Goal: Task Accomplishment & Management: Use online tool/utility

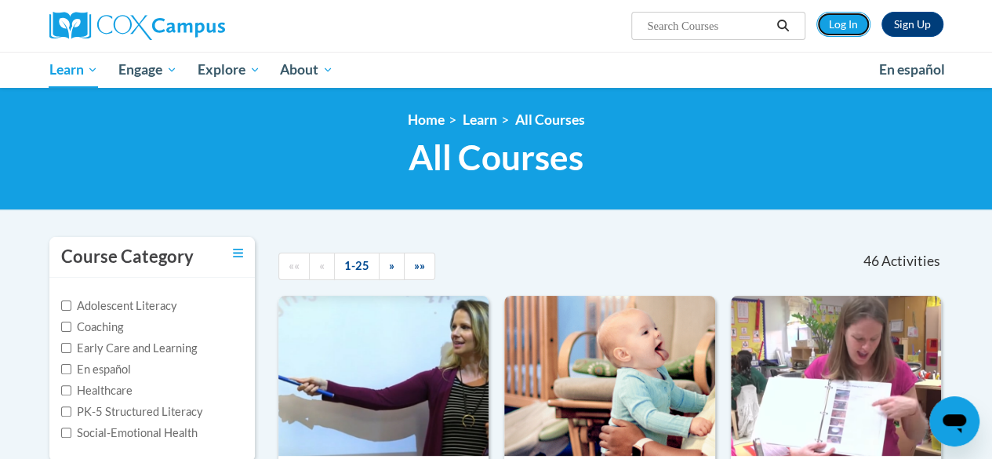
click at [842, 20] on link "Log In" at bounding box center [844, 24] width 54 height 25
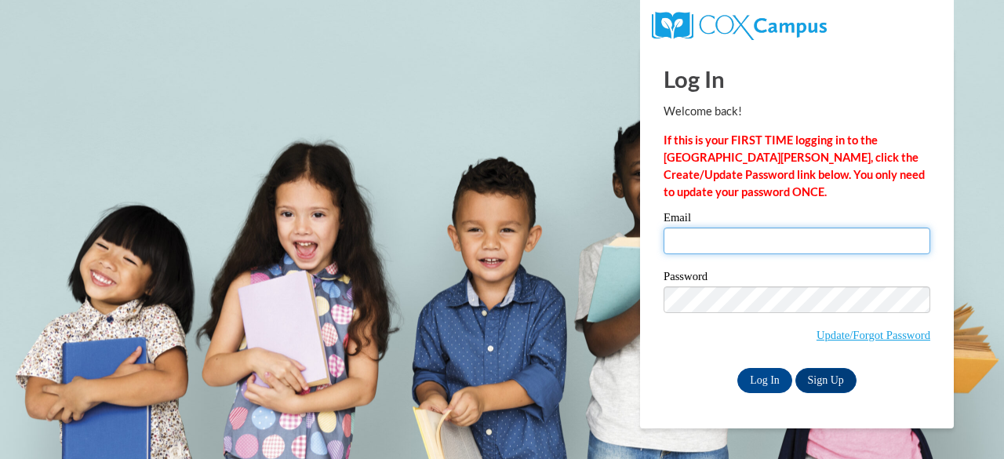
drag, startPoint x: 701, startPoint y: 238, endPoint x: 720, endPoint y: 217, distance: 27.8
click at [704, 236] on input "Email" at bounding box center [797, 240] width 267 height 27
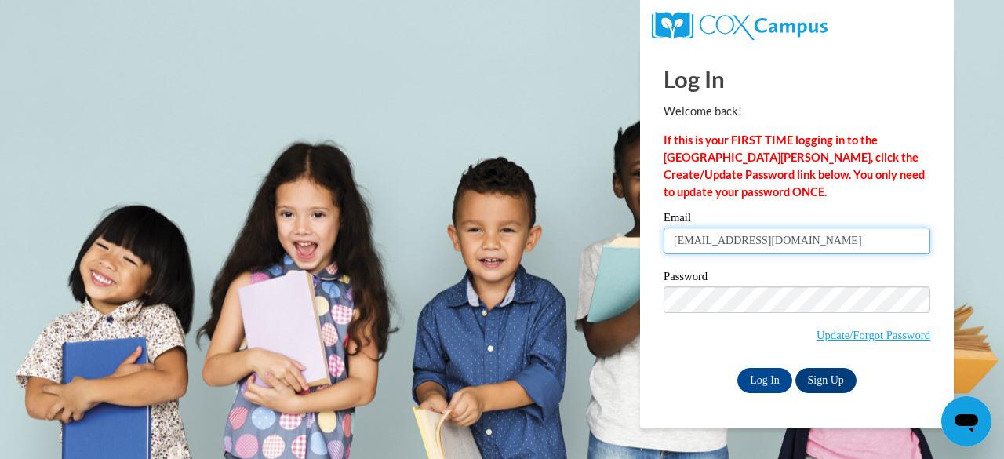
type input "dewittk@w-csd.org"
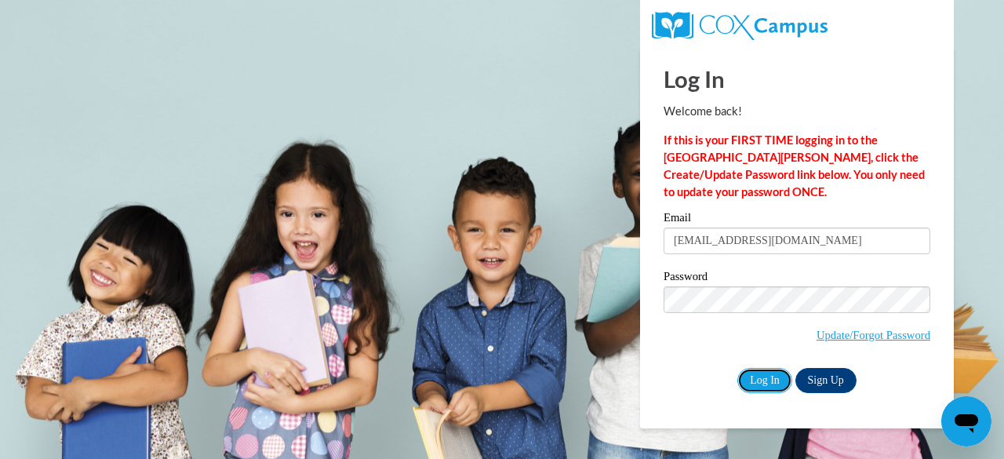
click at [769, 379] on input "Log In" at bounding box center [764, 380] width 55 height 25
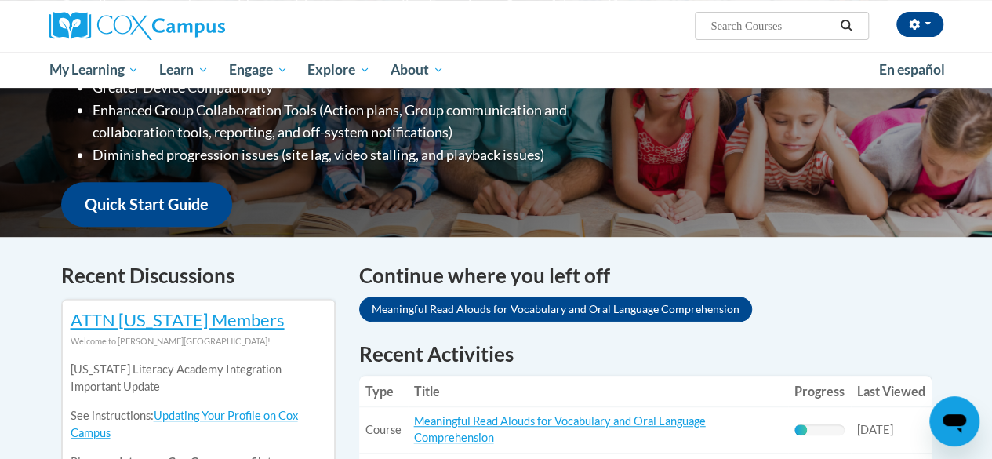
scroll to position [471, 0]
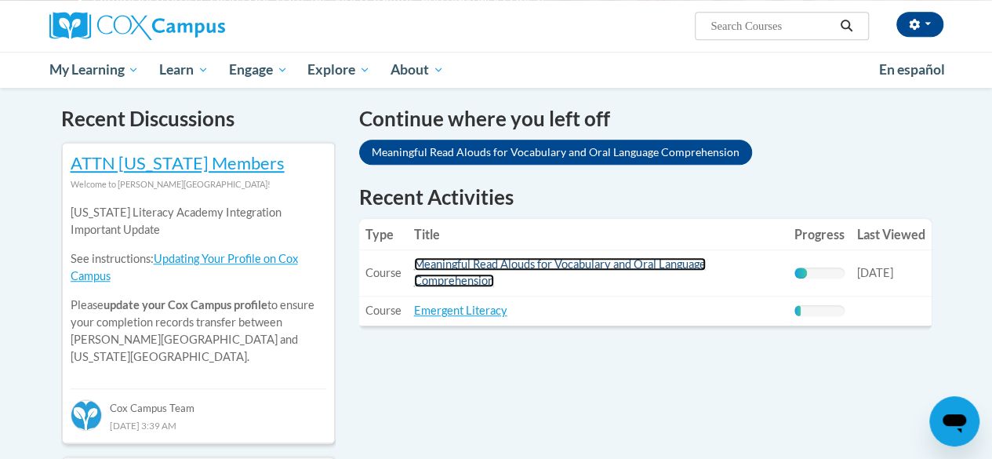
click at [535, 270] on link "Meaningful Read Alouds for Vocabulary and Oral Language Comprehension" at bounding box center [560, 272] width 292 height 30
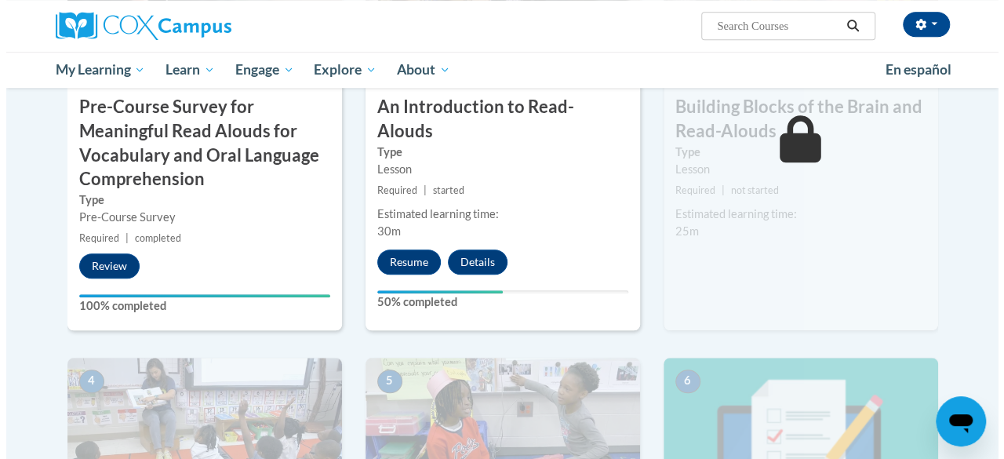
scroll to position [392, 0]
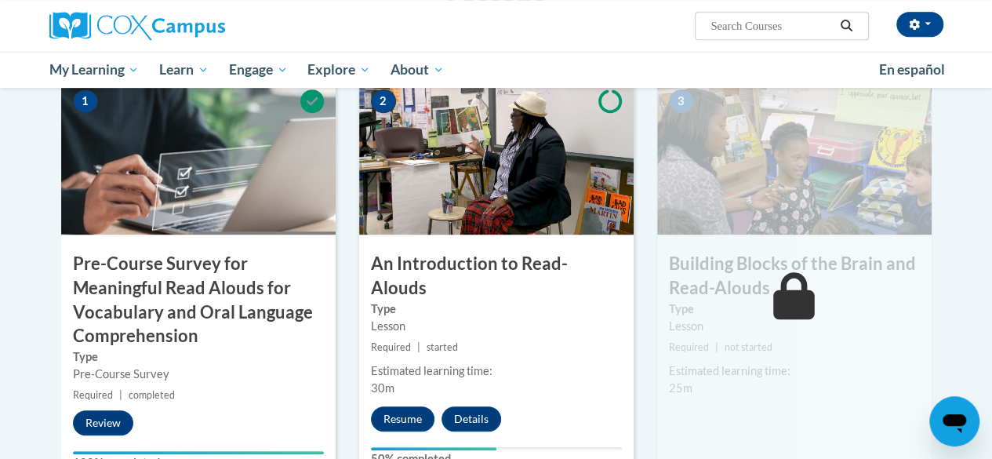
click at [499, 173] on img at bounding box center [496, 156] width 275 height 157
click at [394, 406] on button "Resume" at bounding box center [403, 418] width 64 height 25
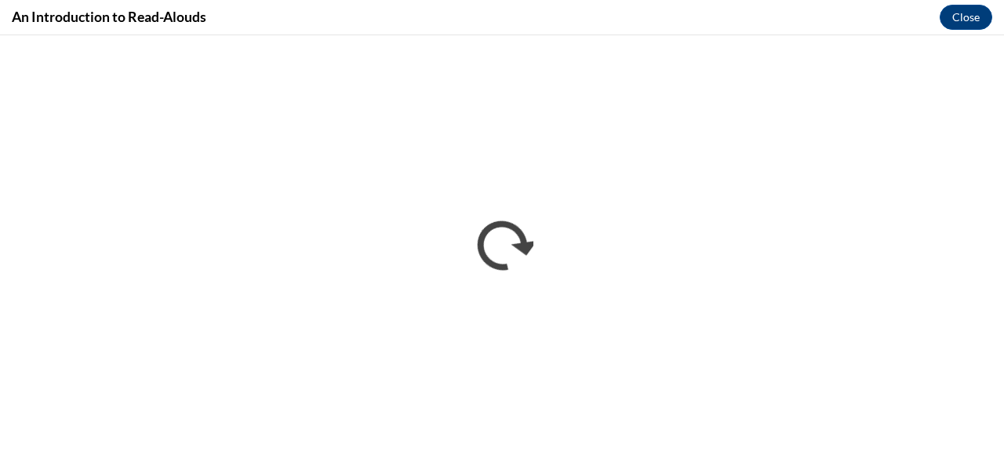
scroll to position [0, 0]
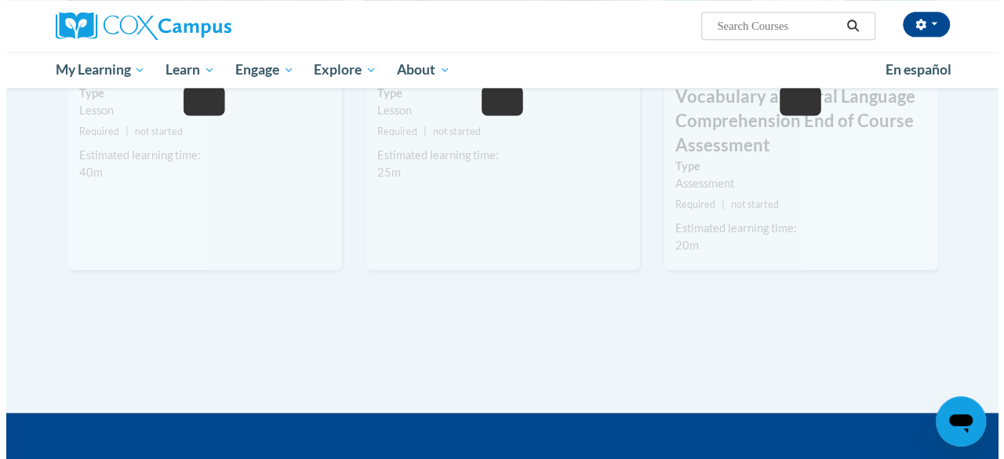
scroll to position [549, 0]
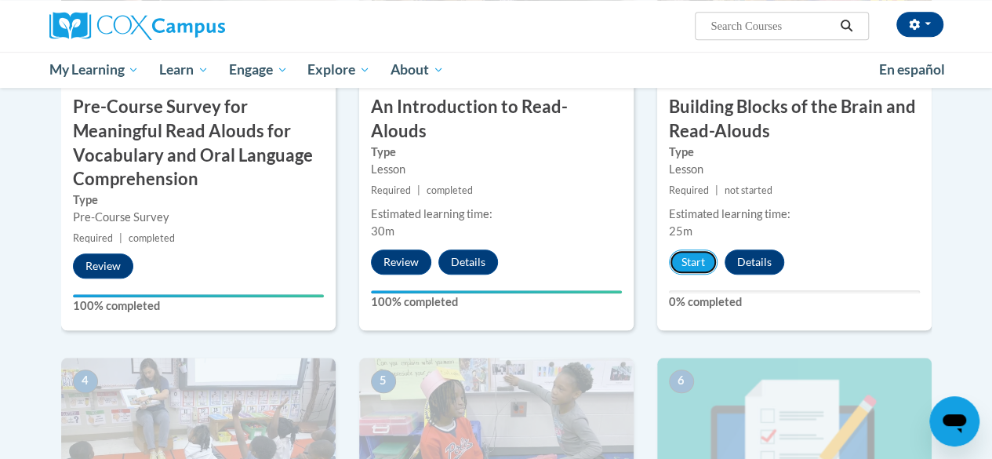
click at [695, 252] on button "Start" at bounding box center [693, 261] width 49 height 25
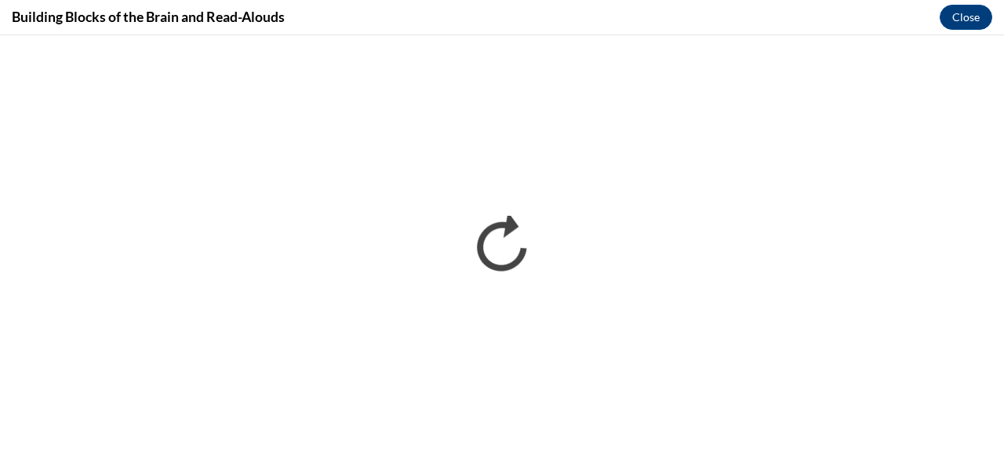
scroll to position [0, 0]
